Goal: Task Accomplishment & Management: Manage account settings

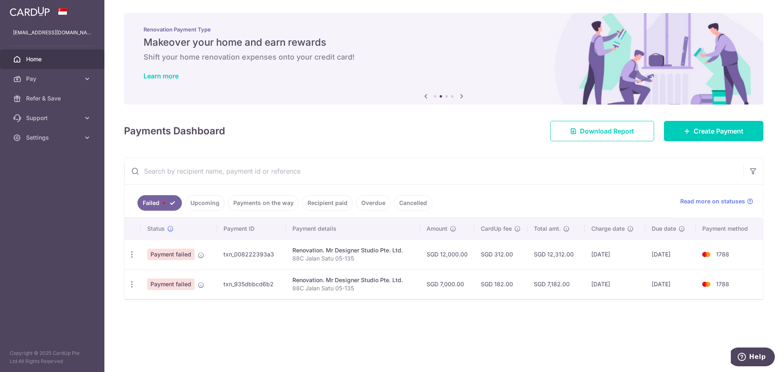
click at [216, 203] on link "Upcoming" at bounding box center [205, 203] width 40 height 16
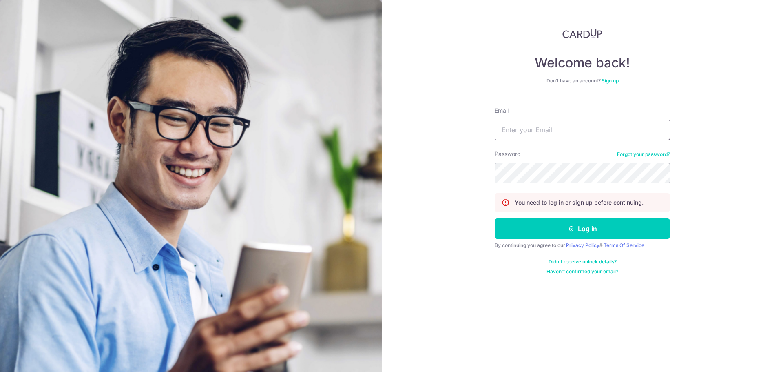
click at [549, 124] on input "Email" at bounding box center [582, 130] width 175 height 20
type input "[EMAIL_ADDRESS][DOMAIN_NAME]"
click at [495, 218] on button "Log in" at bounding box center [582, 228] width 175 height 20
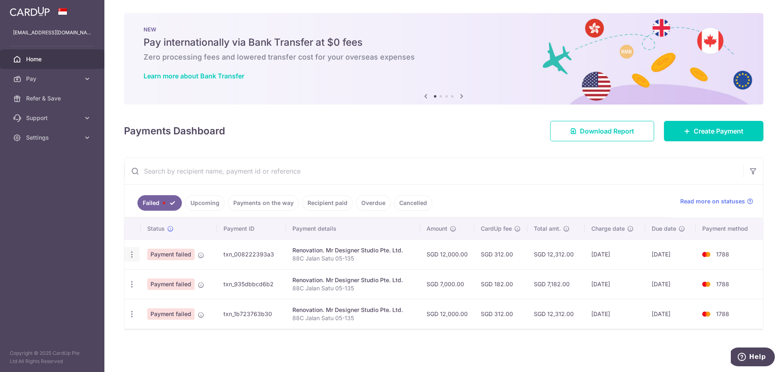
click at [127, 255] on div "Update payment Upload doc" at bounding box center [131, 254] width 15 height 15
click at [131, 255] on icon "button" at bounding box center [132, 254] width 9 height 9
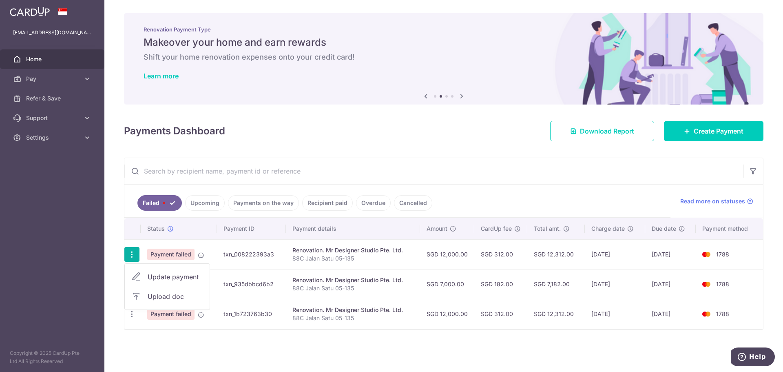
click at [131, 255] on icon "button" at bounding box center [132, 254] width 9 height 9
click at [368, 202] on link "Overdue" at bounding box center [373, 203] width 35 height 16
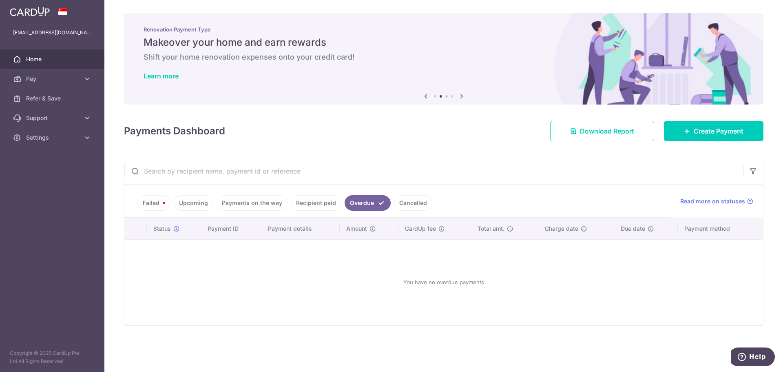
click at [401, 202] on link "Cancelled" at bounding box center [413, 203] width 38 height 16
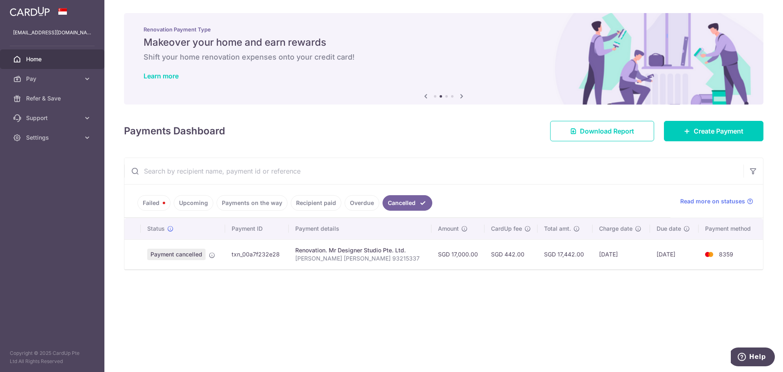
click at [153, 205] on link "Failed" at bounding box center [153, 203] width 33 height 16
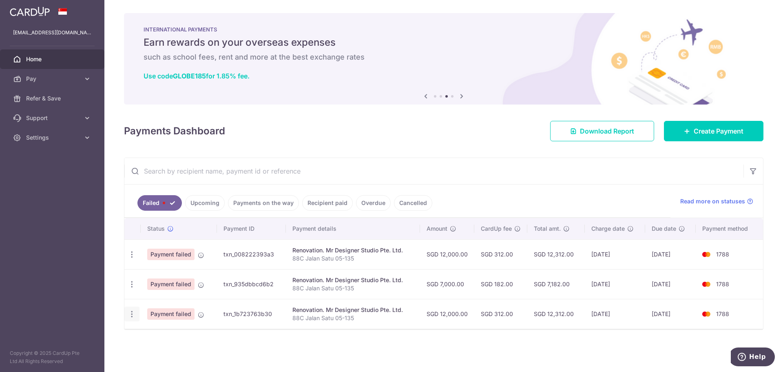
click at [134, 310] on icon "button" at bounding box center [132, 314] width 9 height 9
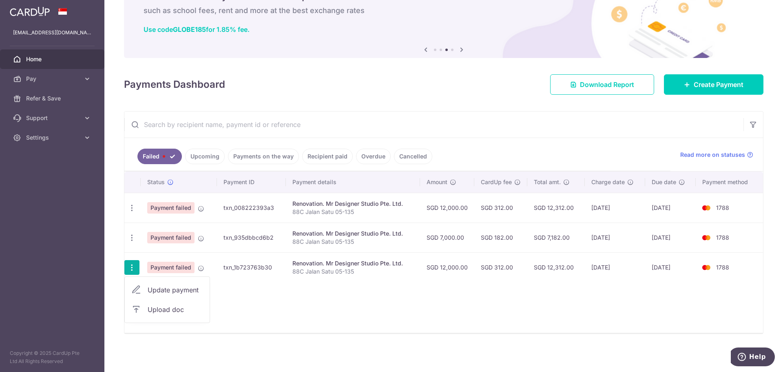
scroll to position [47, 0]
click at [390, 319] on div "Status Payment ID Payment details Amount CardUp fee Total amt. Charge date Due …" at bounding box center [443, 251] width 639 height 161
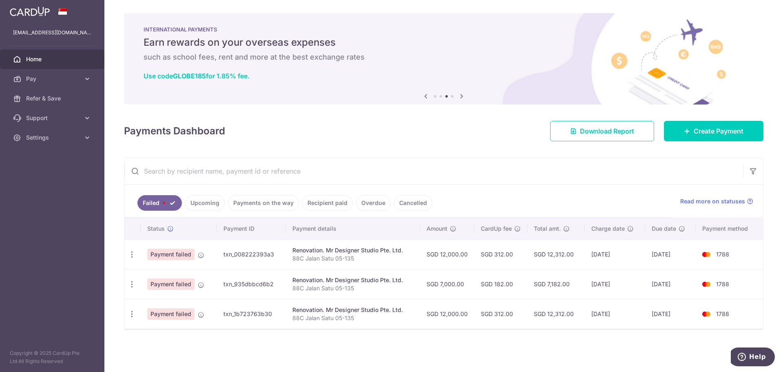
scroll to position [0, 0]
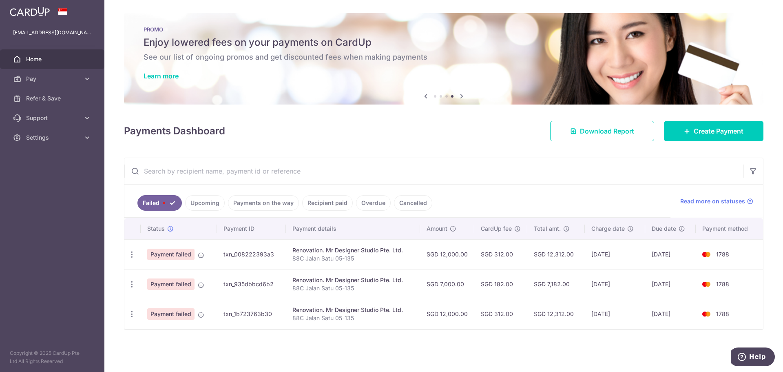
click at [253, 206] on link "Payments on the way" at bounding box center [263, 203] width 71 height 16
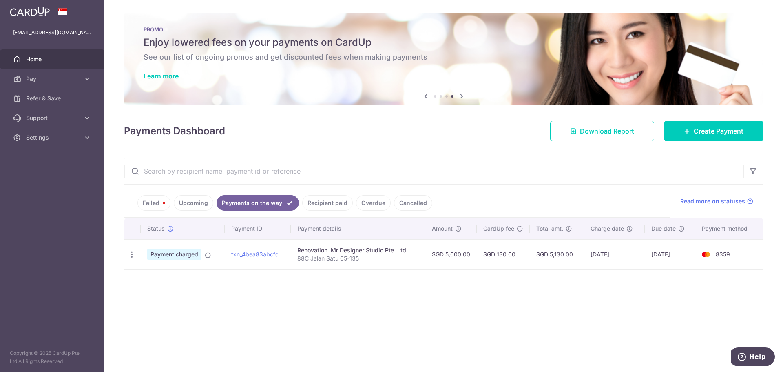
click at [202, 207] on link "Upcoming" at bounding box center [194, 203] width 40 height 16
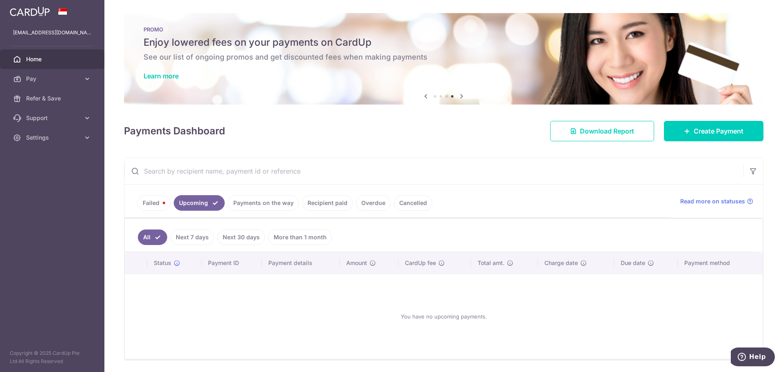
click at [155, 204] on link "Failed" at bounding box center [153, 203] width 33 height 16
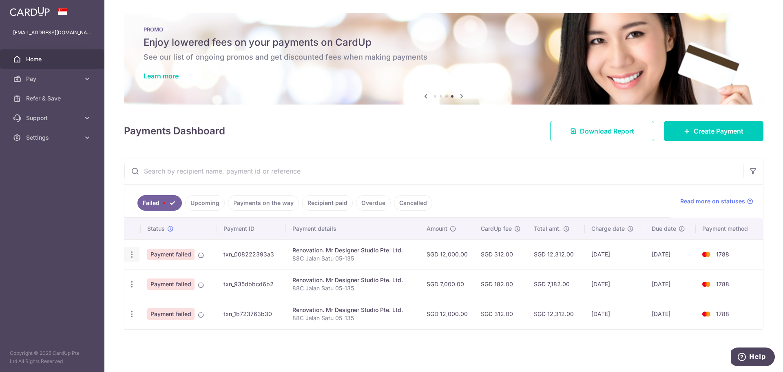
click at [133, 258] on icon "button" at bounding box center [132, 254] width 9 height 9
click at [140, 279] on icon at bounding box center [136, 277] width 10 height 10
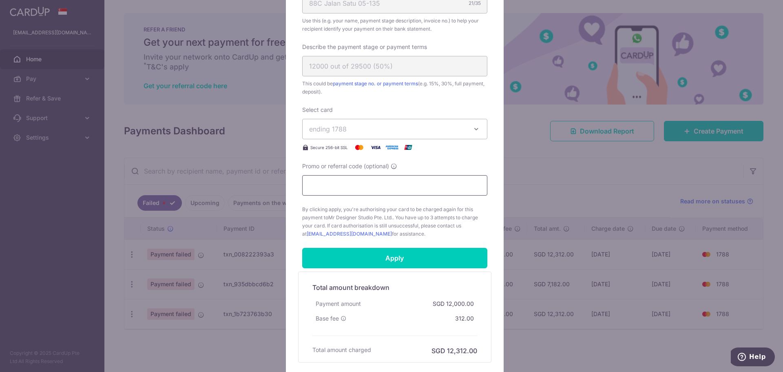
scroll to position [352, 0]
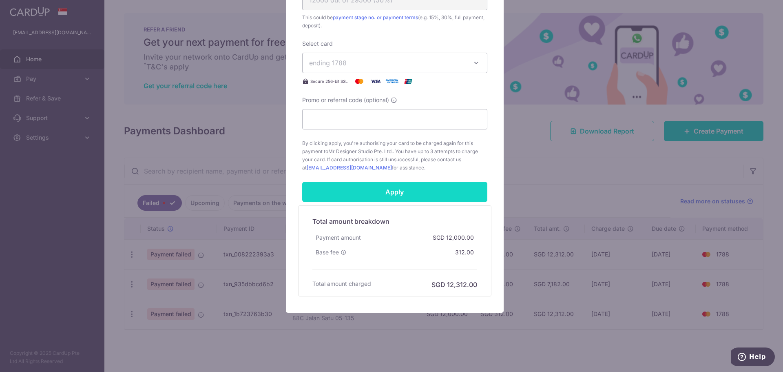
click at [360, 198] on input "Apply" at bounding box center [394, 192] width 185 height 20
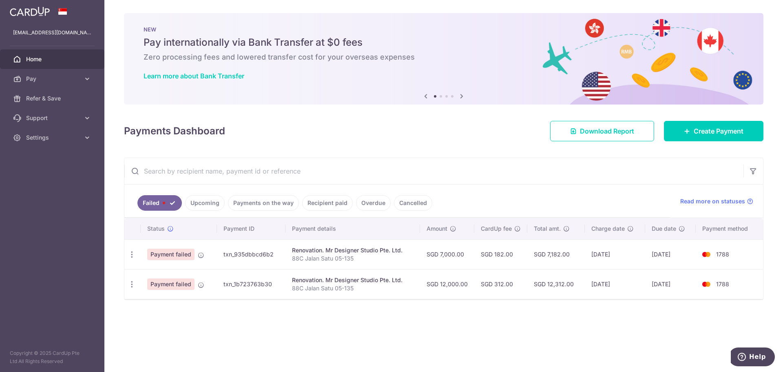
click at [207, 200] on link "Upcoming" at bounding box center [205, 203] width 40 height 16
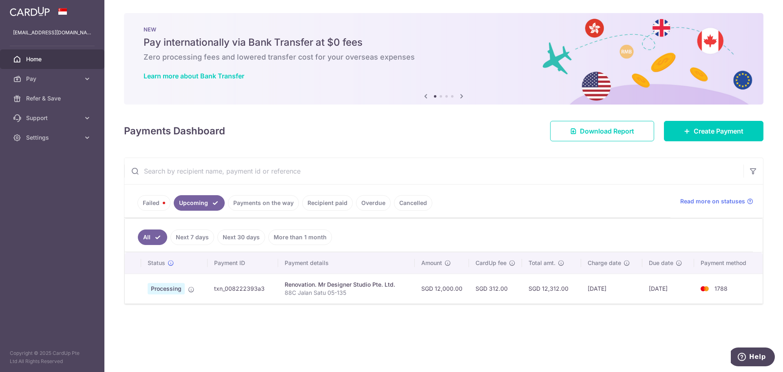
click at [214, 328] on div "× Pause Schedule Pause all future payments in this series Pause just this one p…" at bounding box center [443, 186] width 679 height 372
click at [187, 319] on div "× Pause Schedule Pause all future payments in this series Pause just this one p…" at bounding box center [443, 186] width 679 height 372
click at [192, 319] on div "× Pause Schedule Pause all future payments in this series Pause just this one p…" at bounding box center [443, 186] width 679 height 372
click at [144, 204] on link "Failed" at bounding box center [153, 203] width 33 height 16
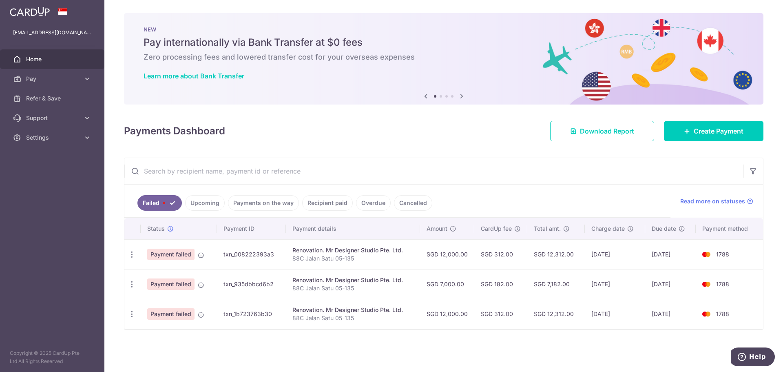
click at [189, 203] on link "Upcoming" at bounding box center [205, 203] width 40 height 16
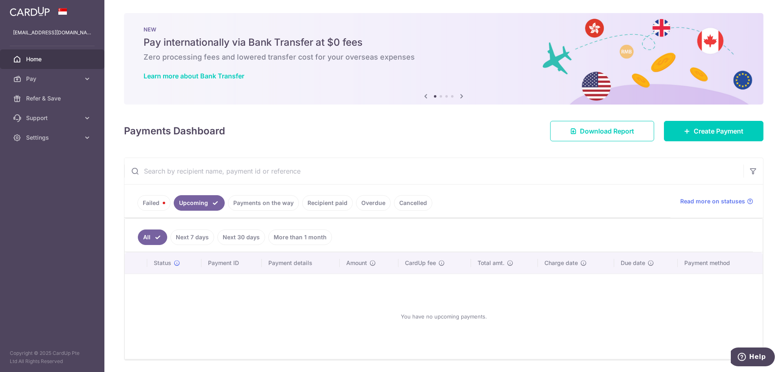
click at [152, 202] on link "Failed" at bounding box center [153, 203] width 33 height 16
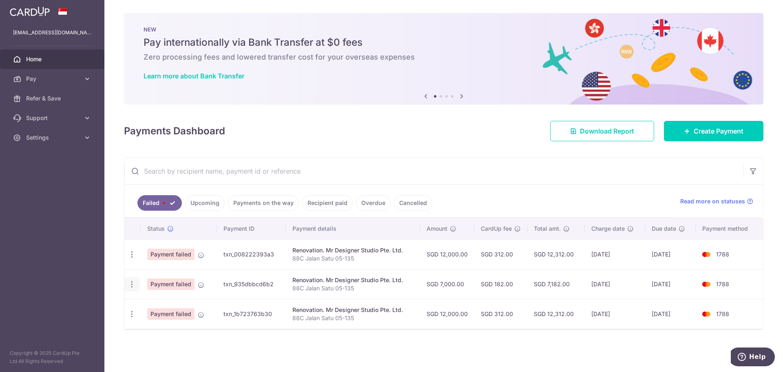
click at [132, 286] on icon "button" at bounding box center [132, 284] width 9 height 9
click at [137, 301] on link "Update payment" at bounding box center [167, 307] width 85 height 20
radio input "true"
type input "7,000.00"
type input "88C Jalan Satu 05-135"
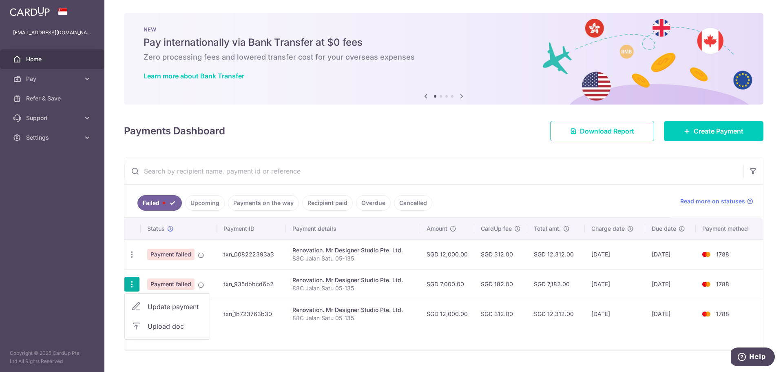
type input "7000 out of 29500 (50%)"
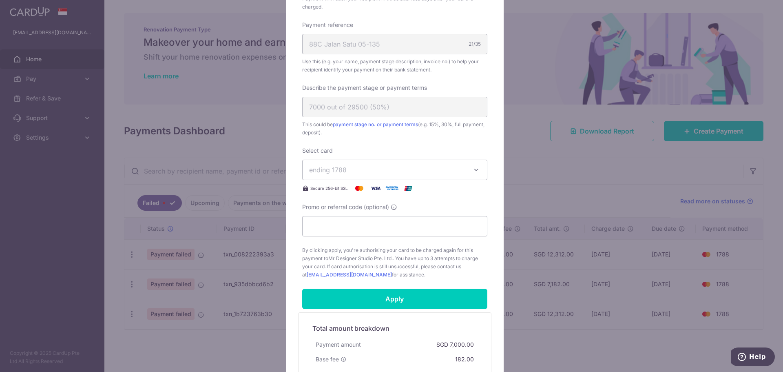
scroll to position [286, 0]
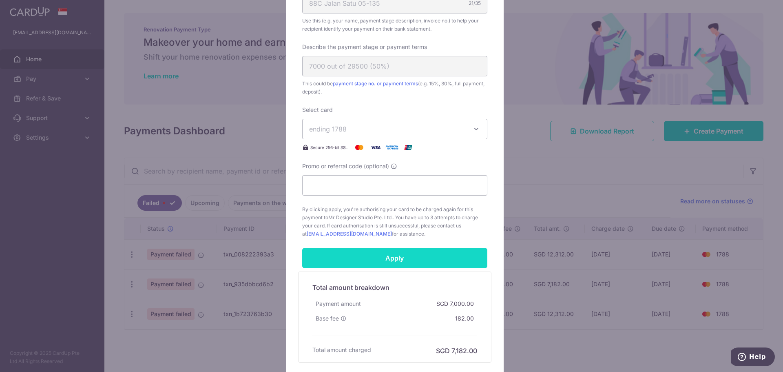
click at [364, 259] on input "Apply" at bounding box center [394, 258] width 185 height 20
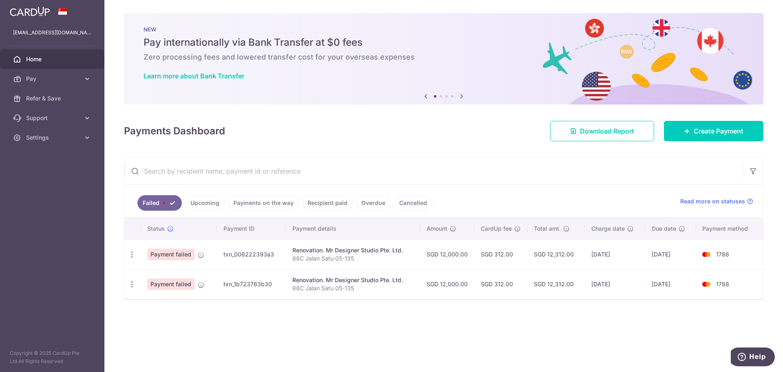
click at [215, 207] on link "Upcoming" at bounding box center [205, 203] width 40 height 16
